Goal: Task Accomplishment & Management: Manage account settings

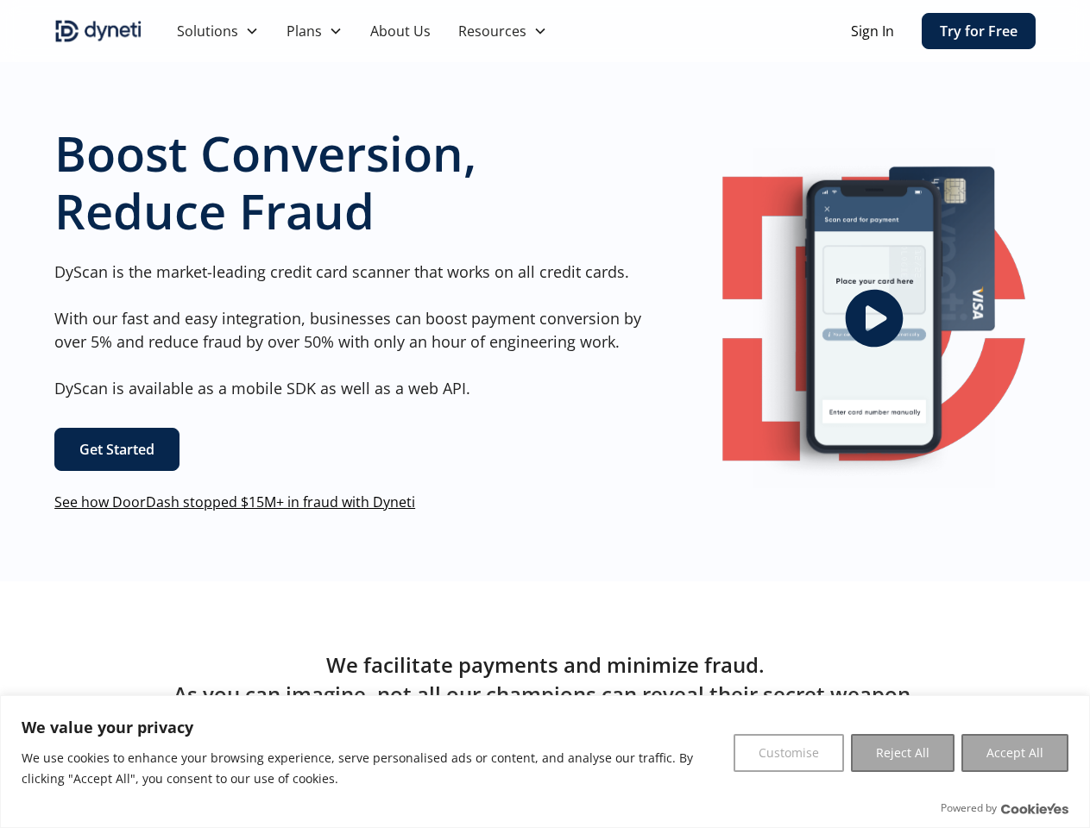
click at [544, 414] on div "Boost Conversion, Reduce Fraud DyScan is the market-leading credit card scanner…" at bounding box center [348, 318] width 588 height 388
click at [789, 753] on button "Customise" at bounding box center [788, 753] width 110 height 38
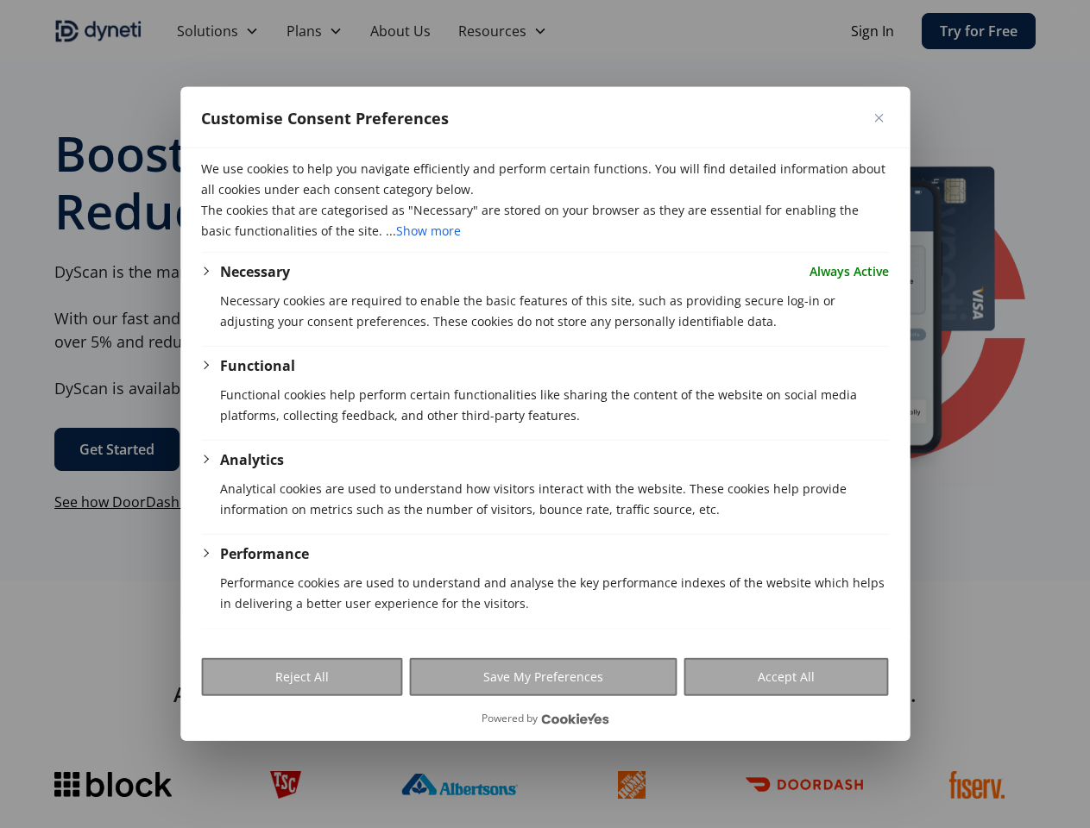
click at [902, 753] on div at bounding box center [545, 414] width 1090 height 828
click at [1015, 753] on div at bounding box center [545, 414] width 1090 height 828
click at [599, 31] on div at bounding box center [545, 414] width 1090 height 828
click at [217, 31] on div at bounding box center [545, 414] width 1090 height 828
click at [314, 31] on div at bounding box center [545, 414] width 1090 height 828
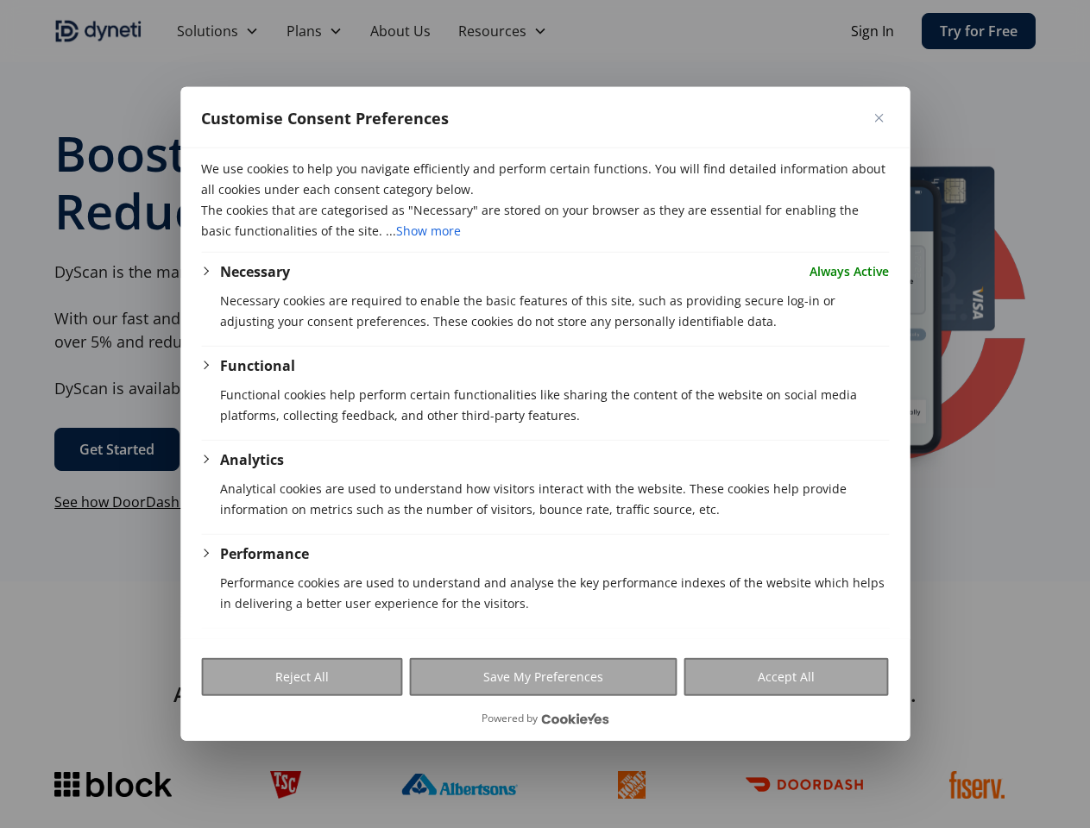
click at [502, 31] on div at bounding box center [545, 414] width 1090 height 828
click at [873, 318] on p "Necessary cookies are required to enable the basic features of this site, such …" at bounding box center [554, 311] width 669 height 41
